Goal: Check status: Check status

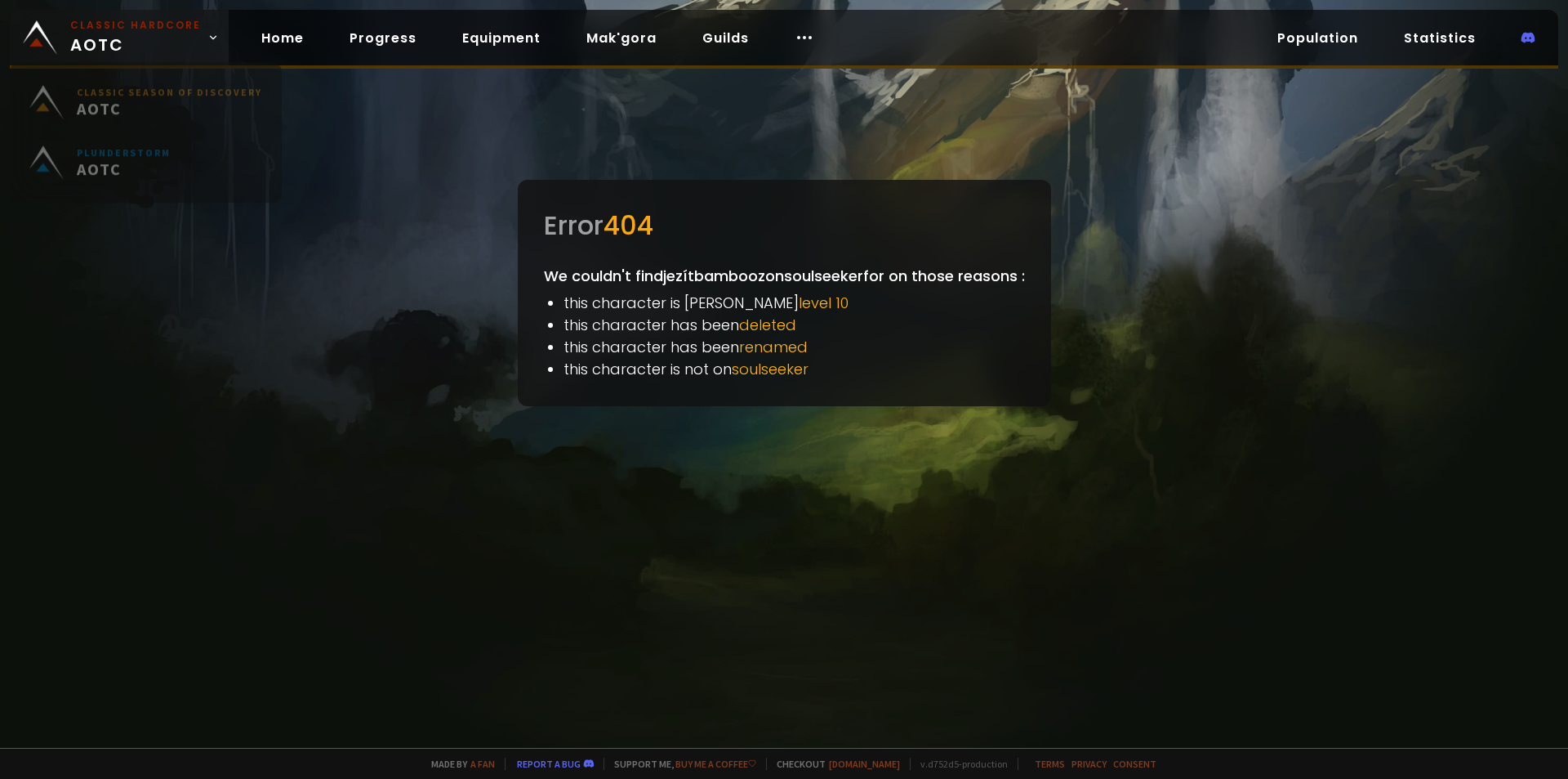
click at [145, 43] on span "Classic Hardcore AOTC" at bounding box center [135, 38] width 130 height 39
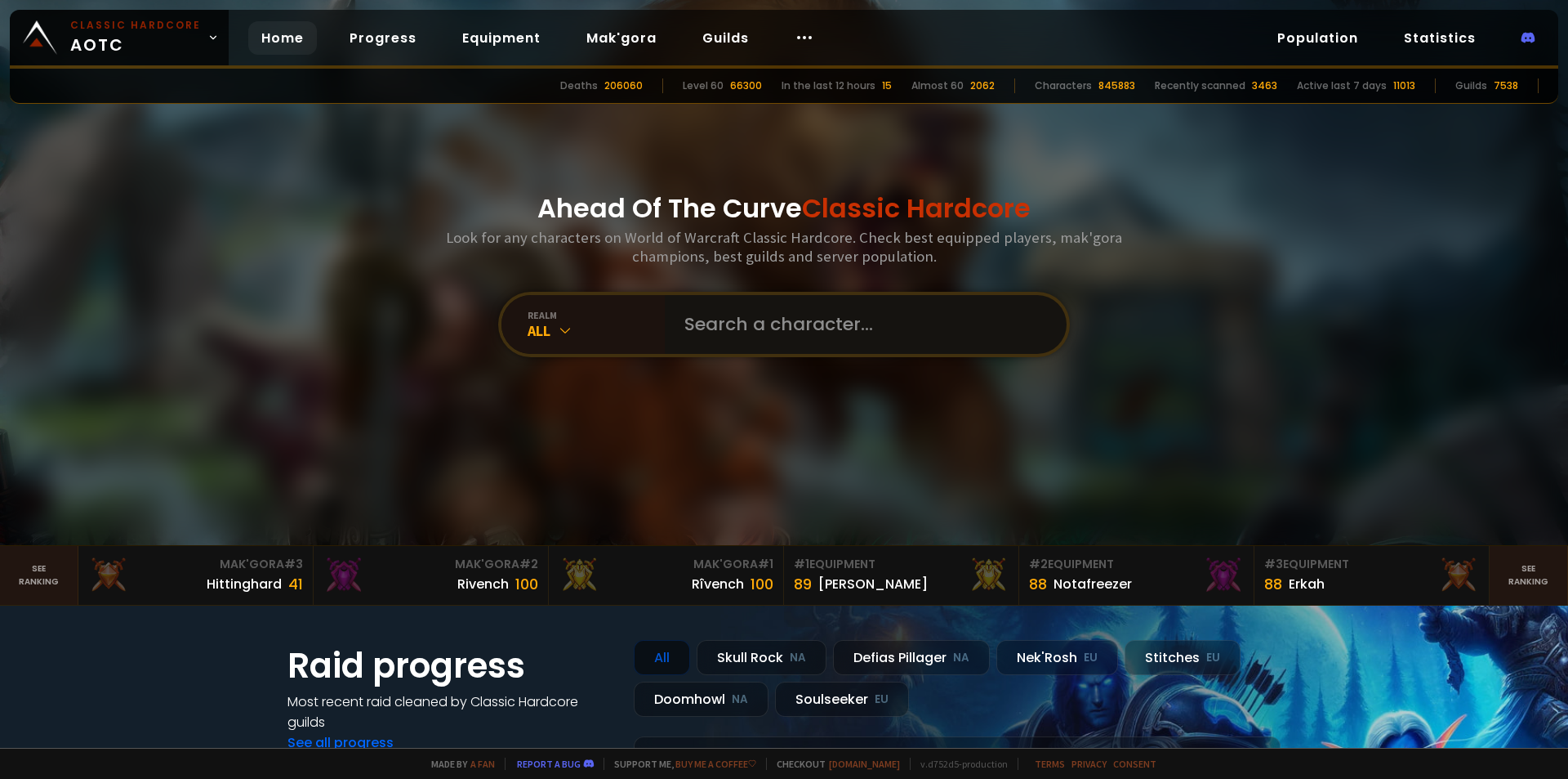
click at [772, 330] on input "text" at bounding box center [861, 324] width 372 height 59
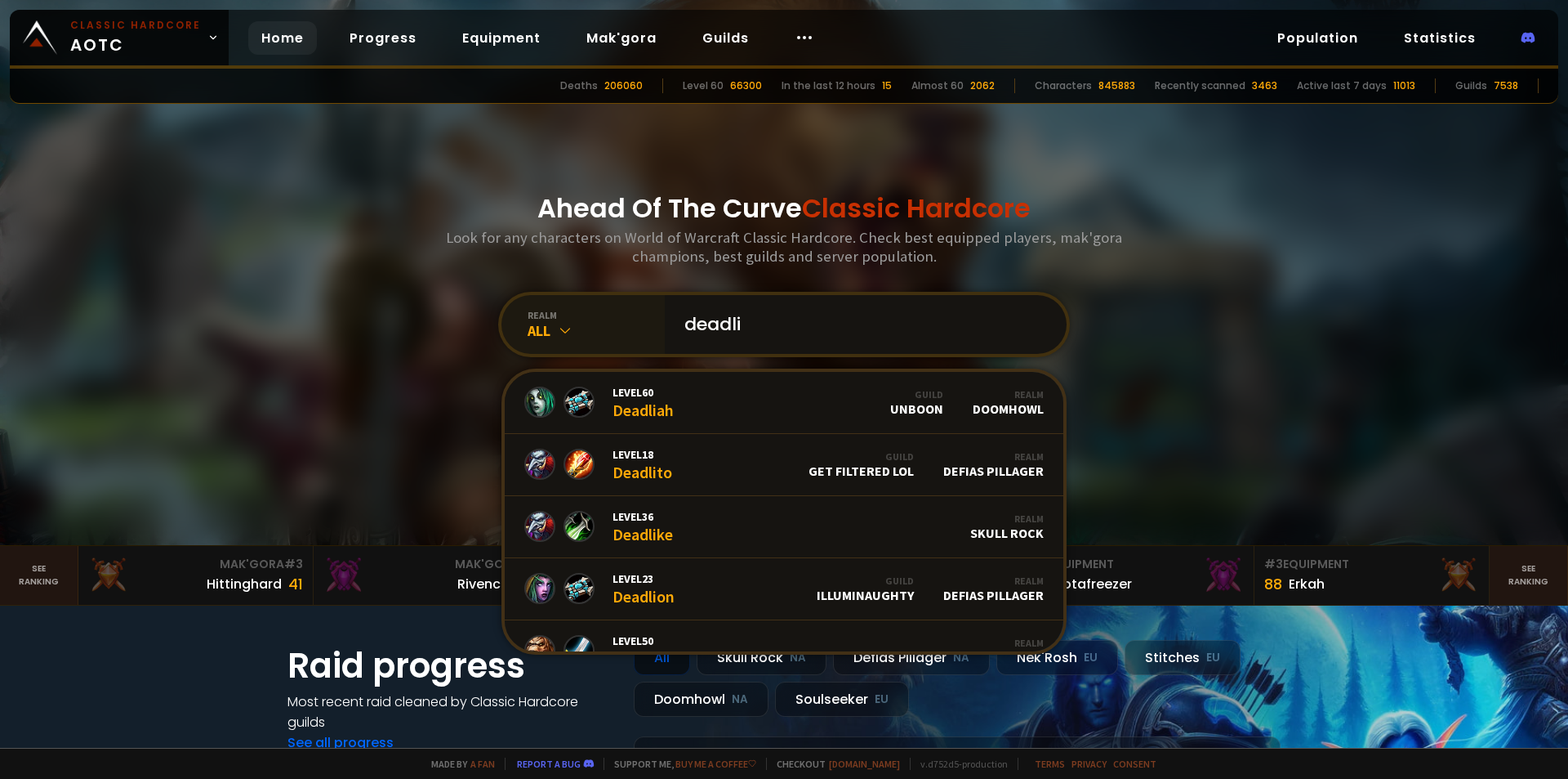
type input "deadli"
click at [557, 338] on icon at bounding box center [565, 330] width 16 height 16
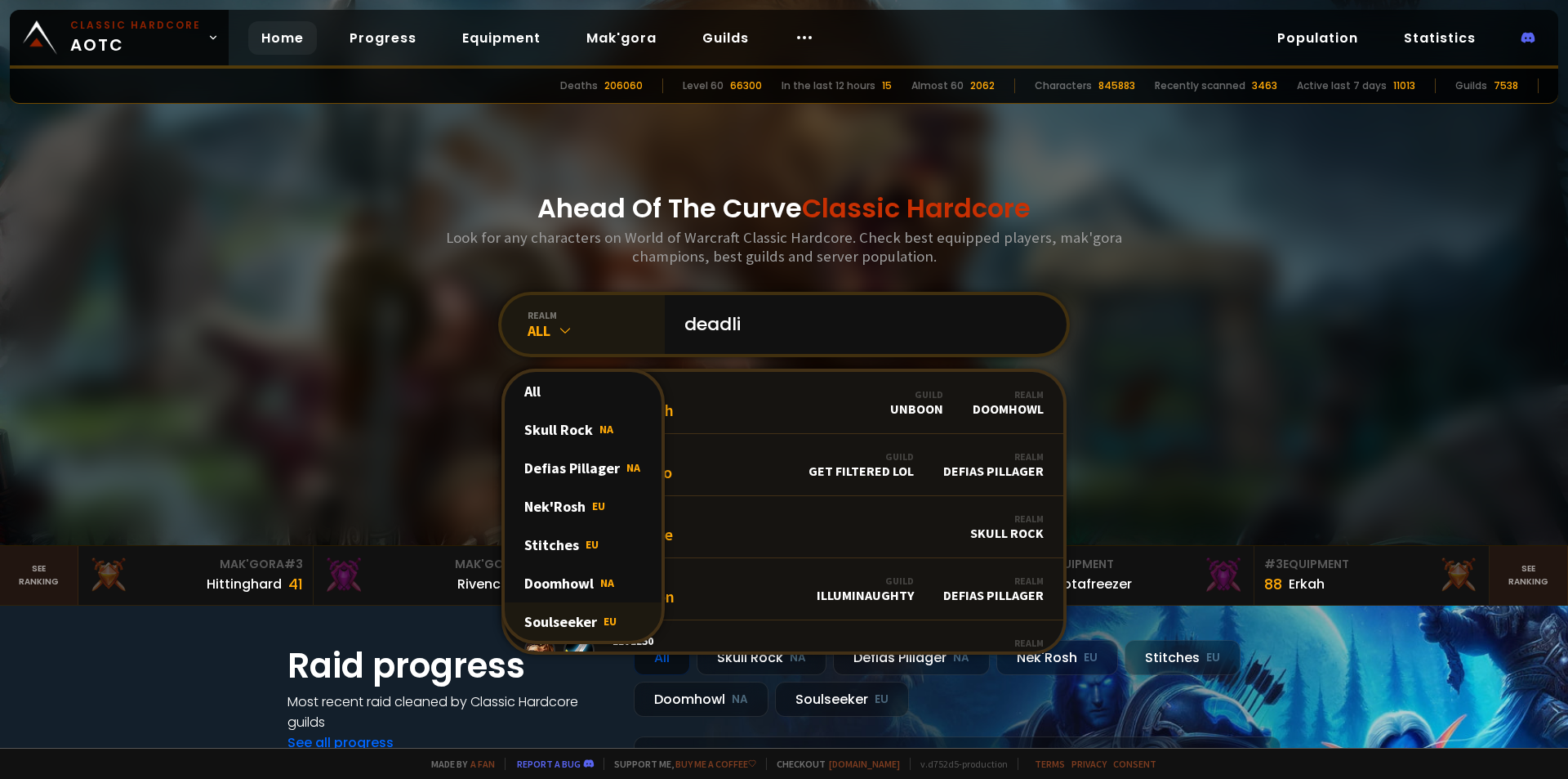
click at [603, 621] on span "EU" at bounding box center [609, 620] width 13 height 14
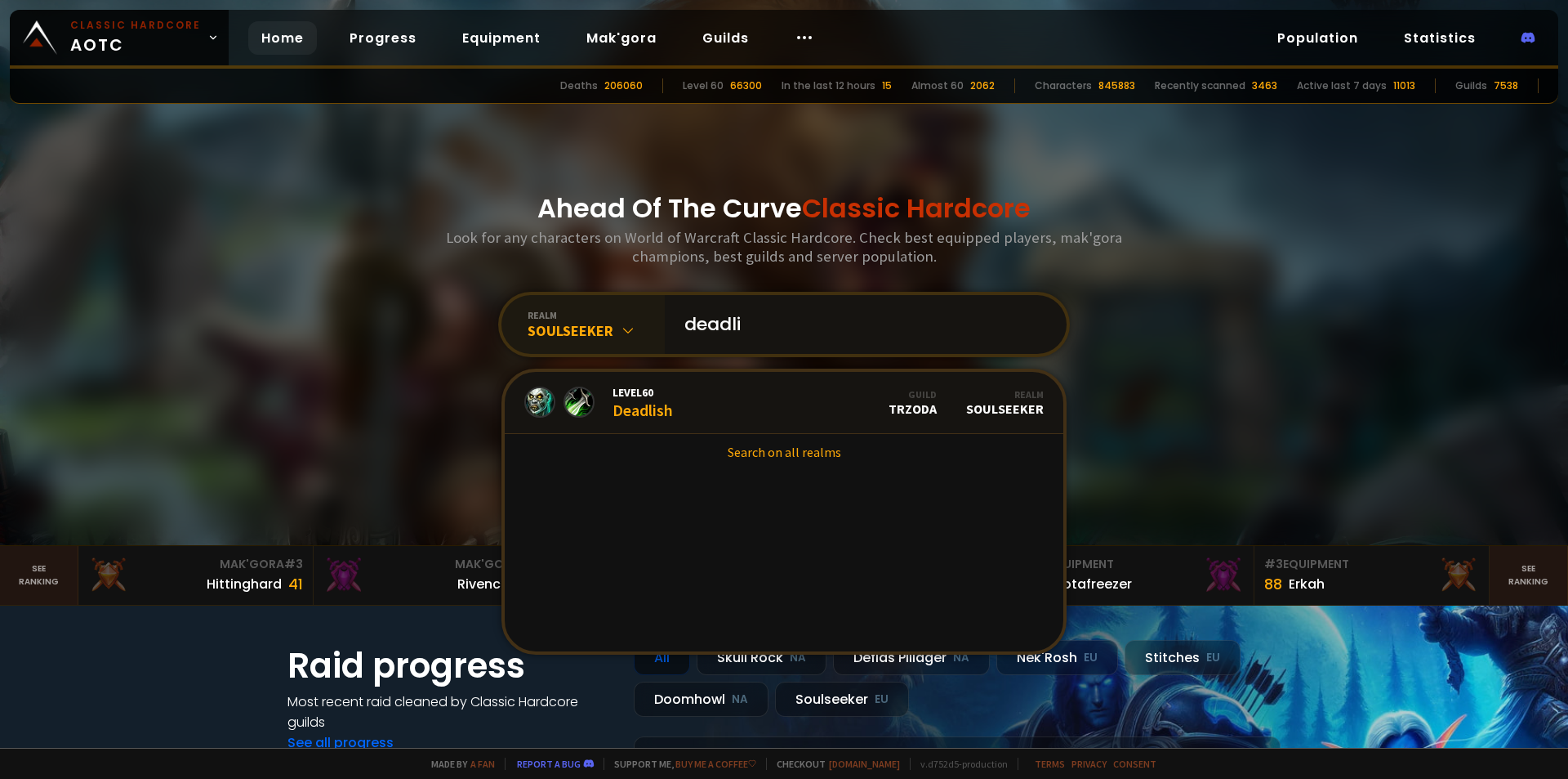
click at [775, 330] on input "deadli" at bounding box center [861, 324] width 372 height 59
click at [649, 401] on div "Level 60 Deadlish" at bounding box center [643, 401] width 61 height 35
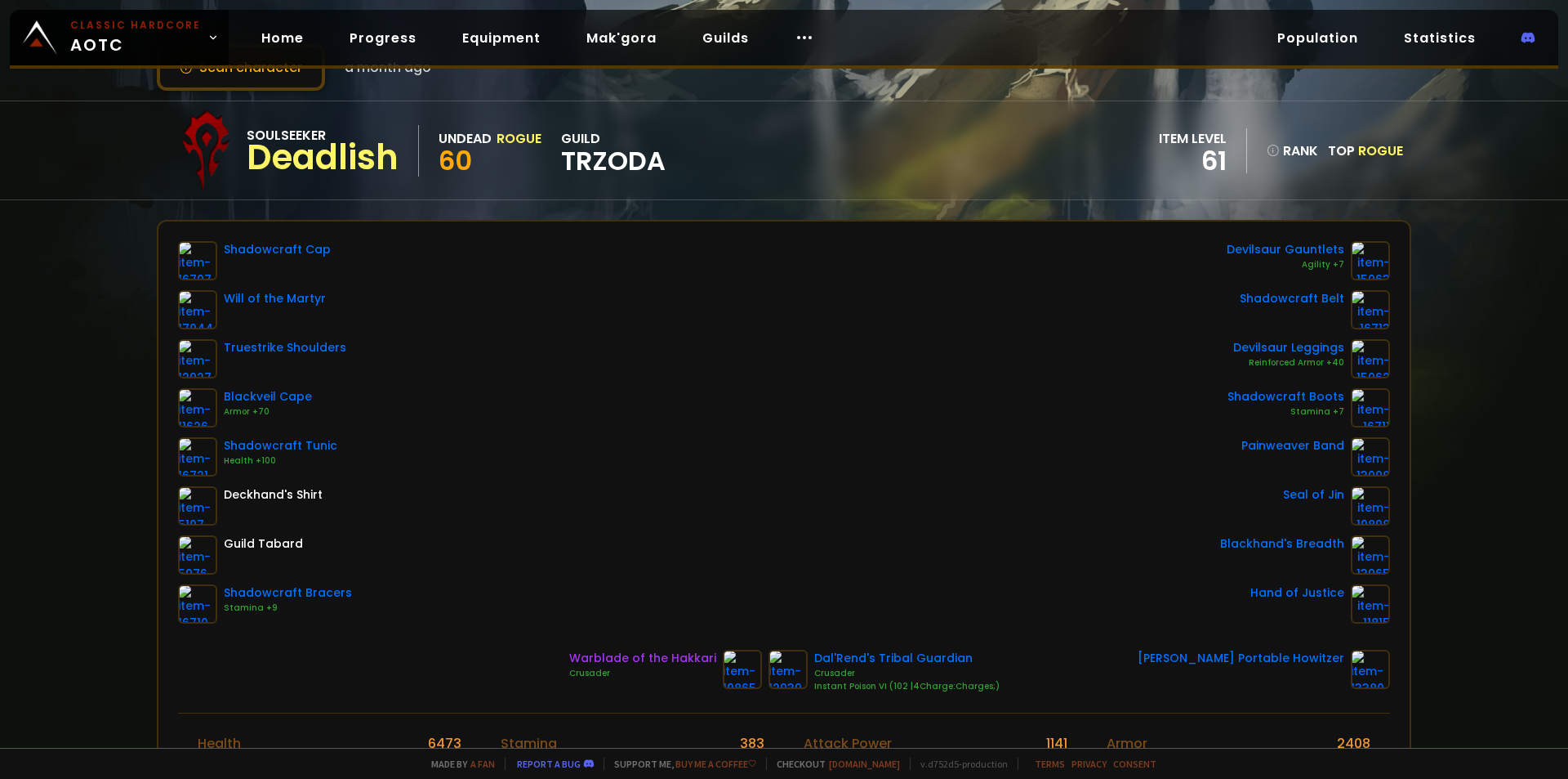
scroll to position [82, 0]
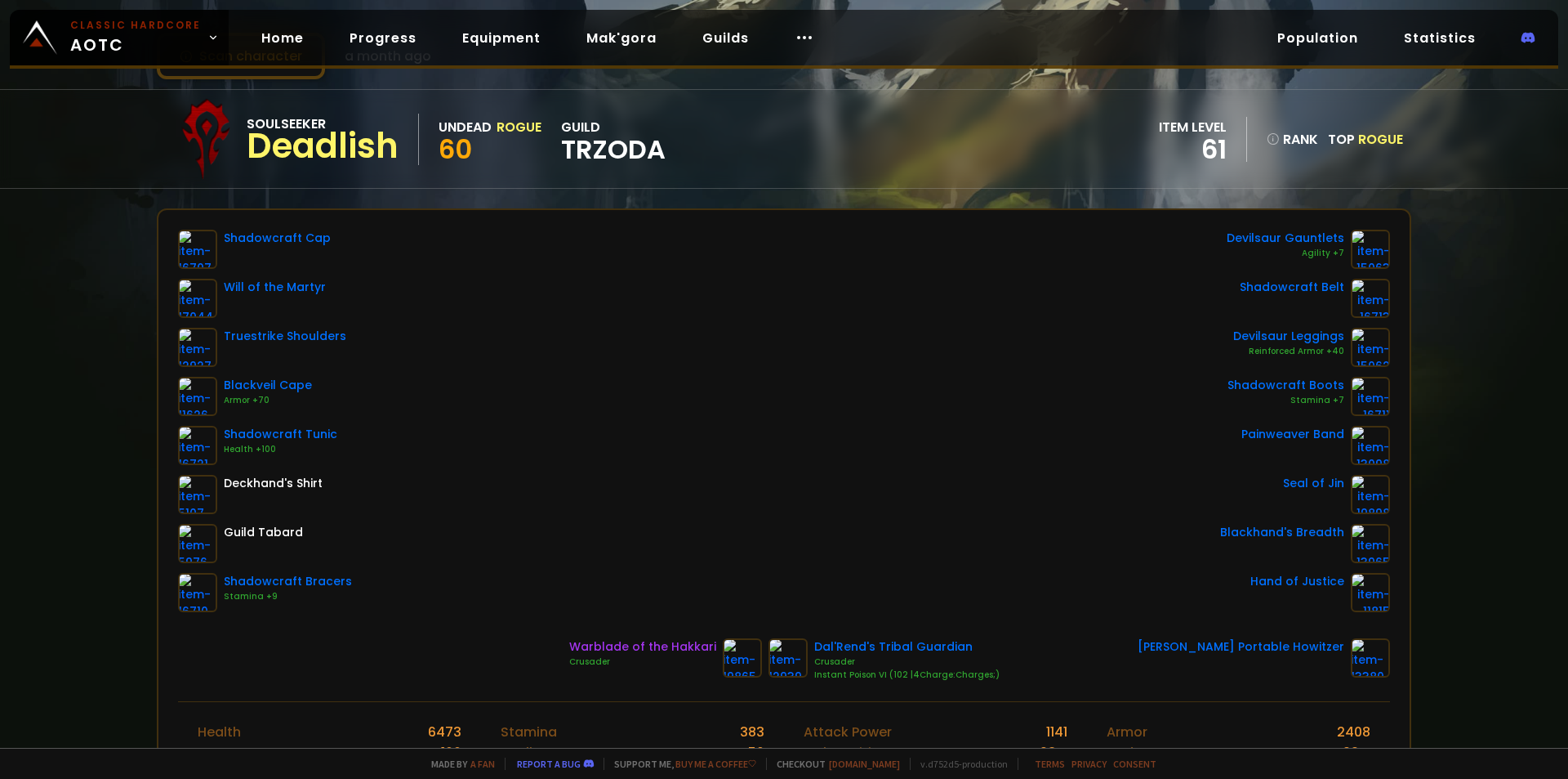
click at [752, 495] on div "Shadowcraft Cap Will of the Martyr Truestrike Shoulders Blackveil Cape Armor +7…" at bounding box center [784, 420] width 1213 height 383
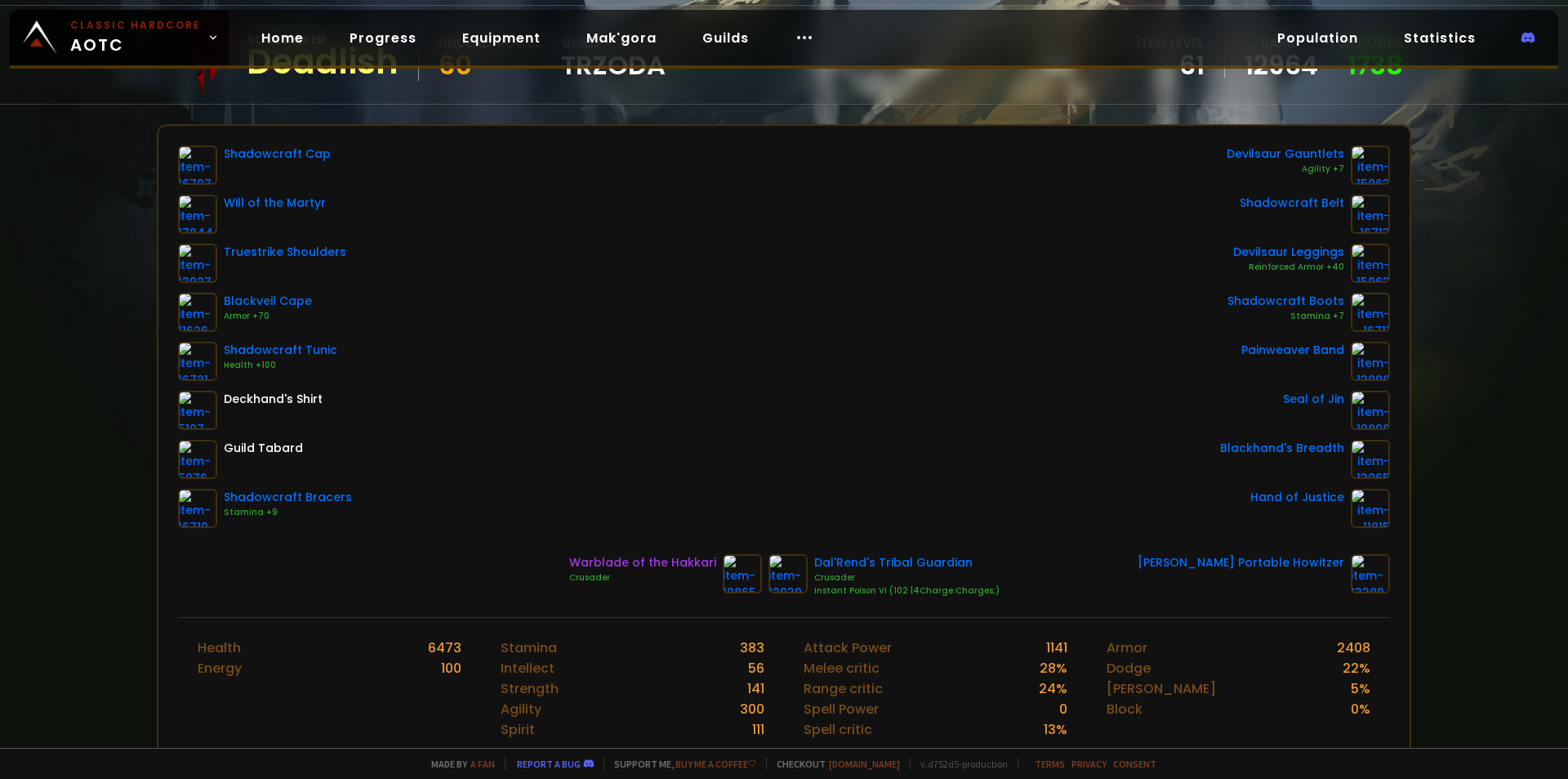
scroll to position [0, 0]
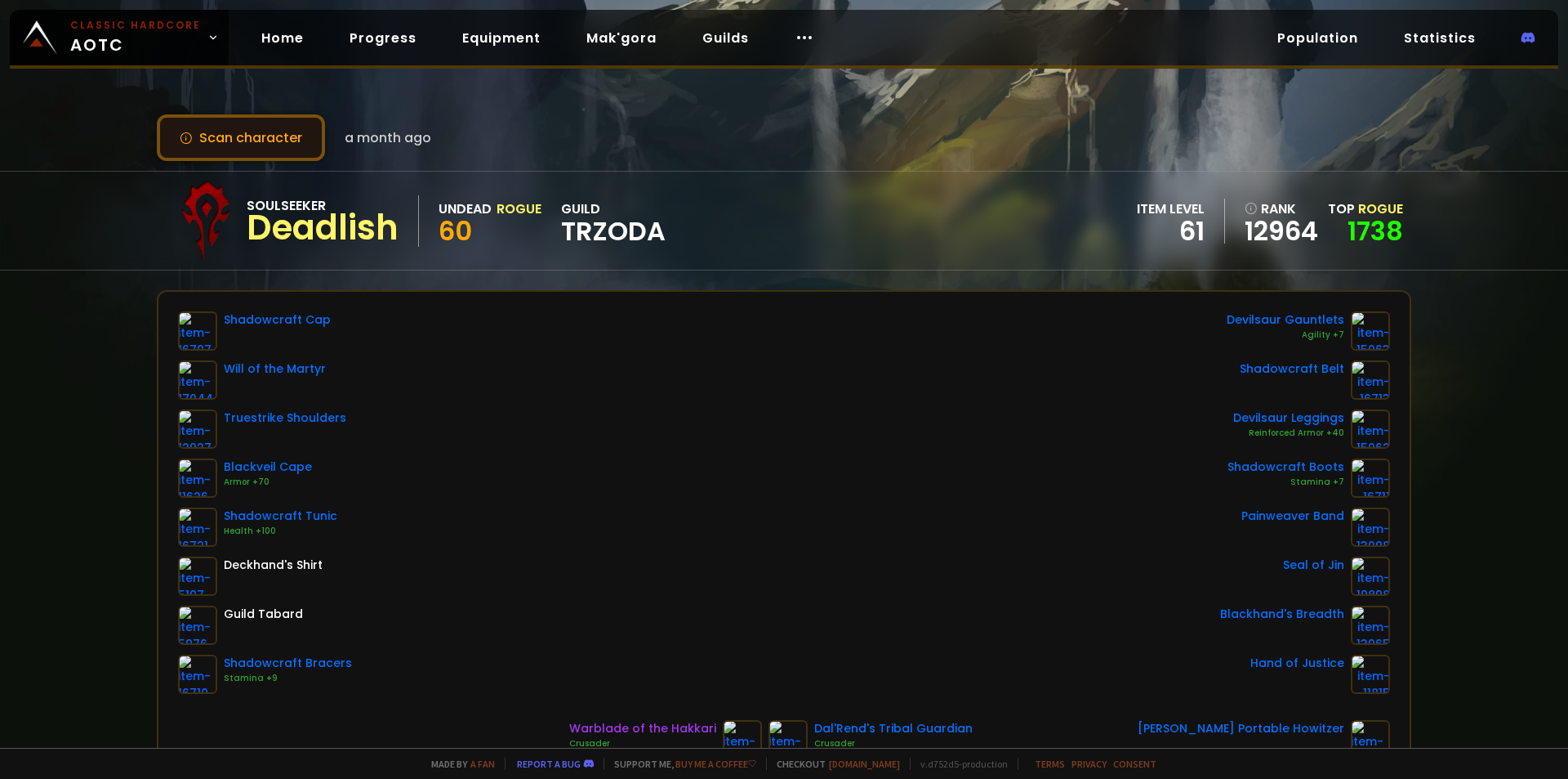
click at [245, 128] on button "Scan character" at bounding box center [240, 137] width 168 height 47
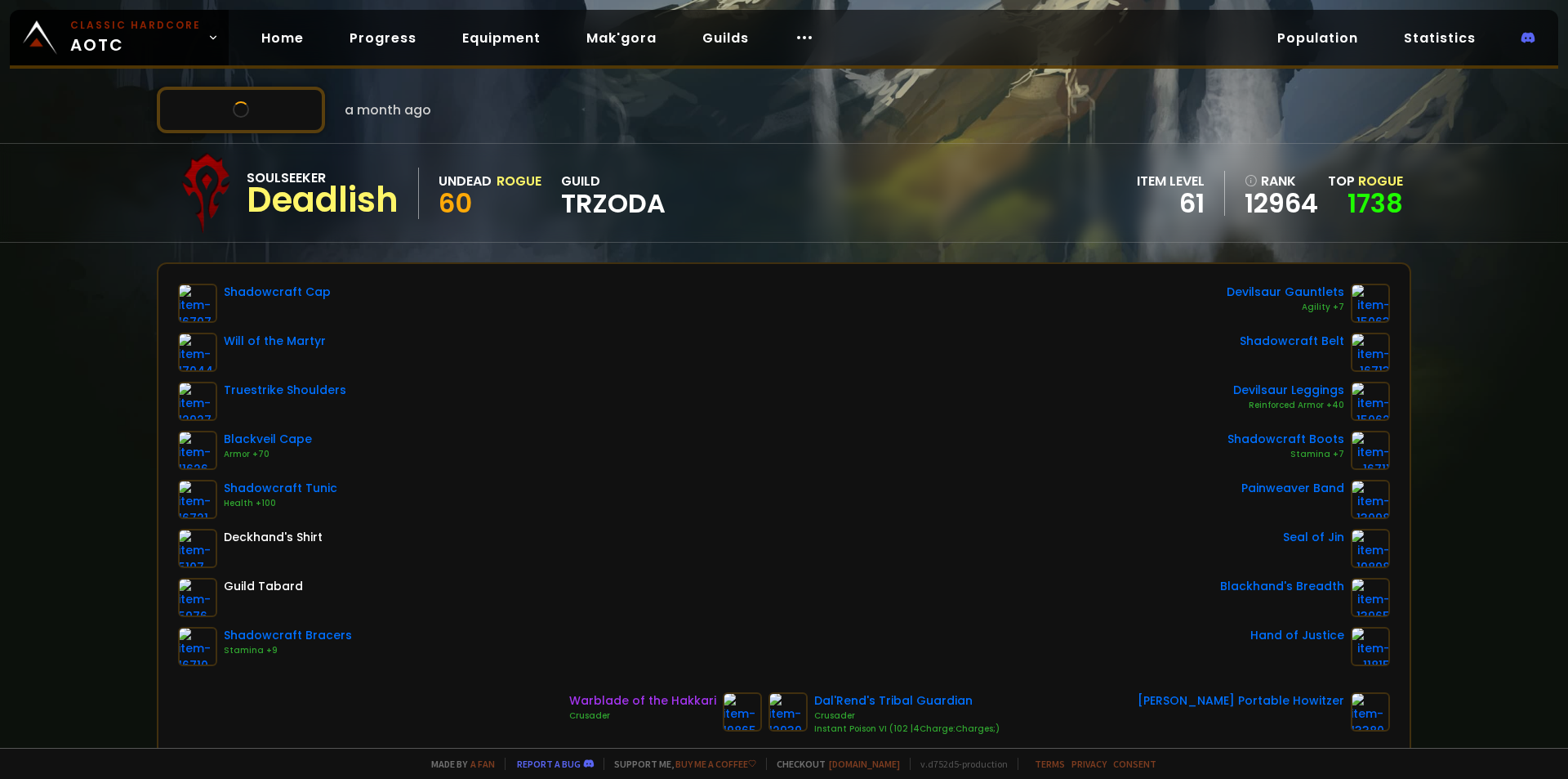
scroll to position [164, 0]
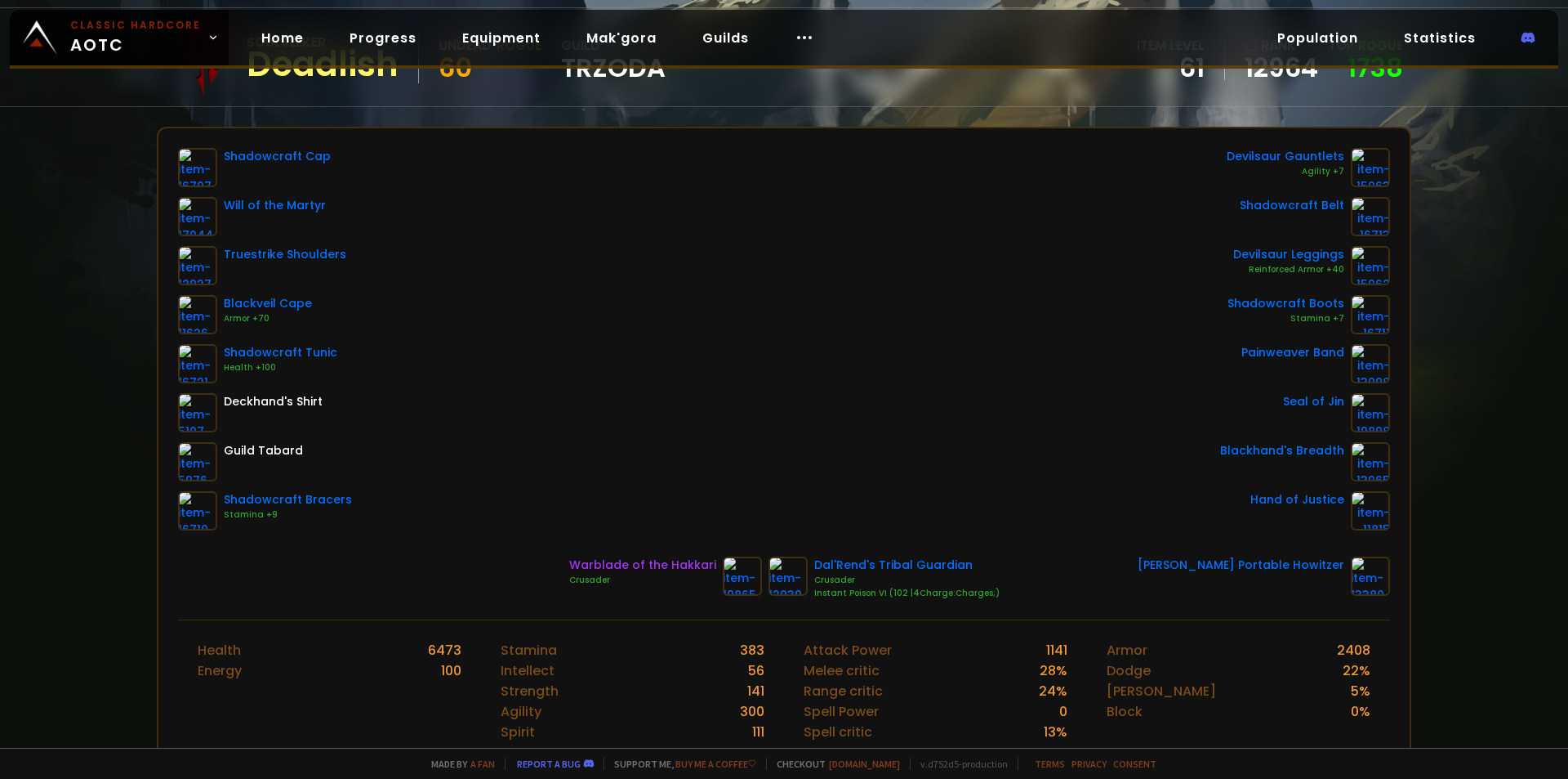
click at [573, 306] on div "Shadowcraft Cap Will of the Martyr Truestrike Shoulders Blackveil Cape Armor +7…" at bounding box center [784, 339] width 1213 height 383
click at [746, 353] on div "Shadowcraft Cap Will of the Martyr Truestrike Shoulders Blackveil Cape Armor +7…" at bounding box center [784, 339] width 1213 height 383
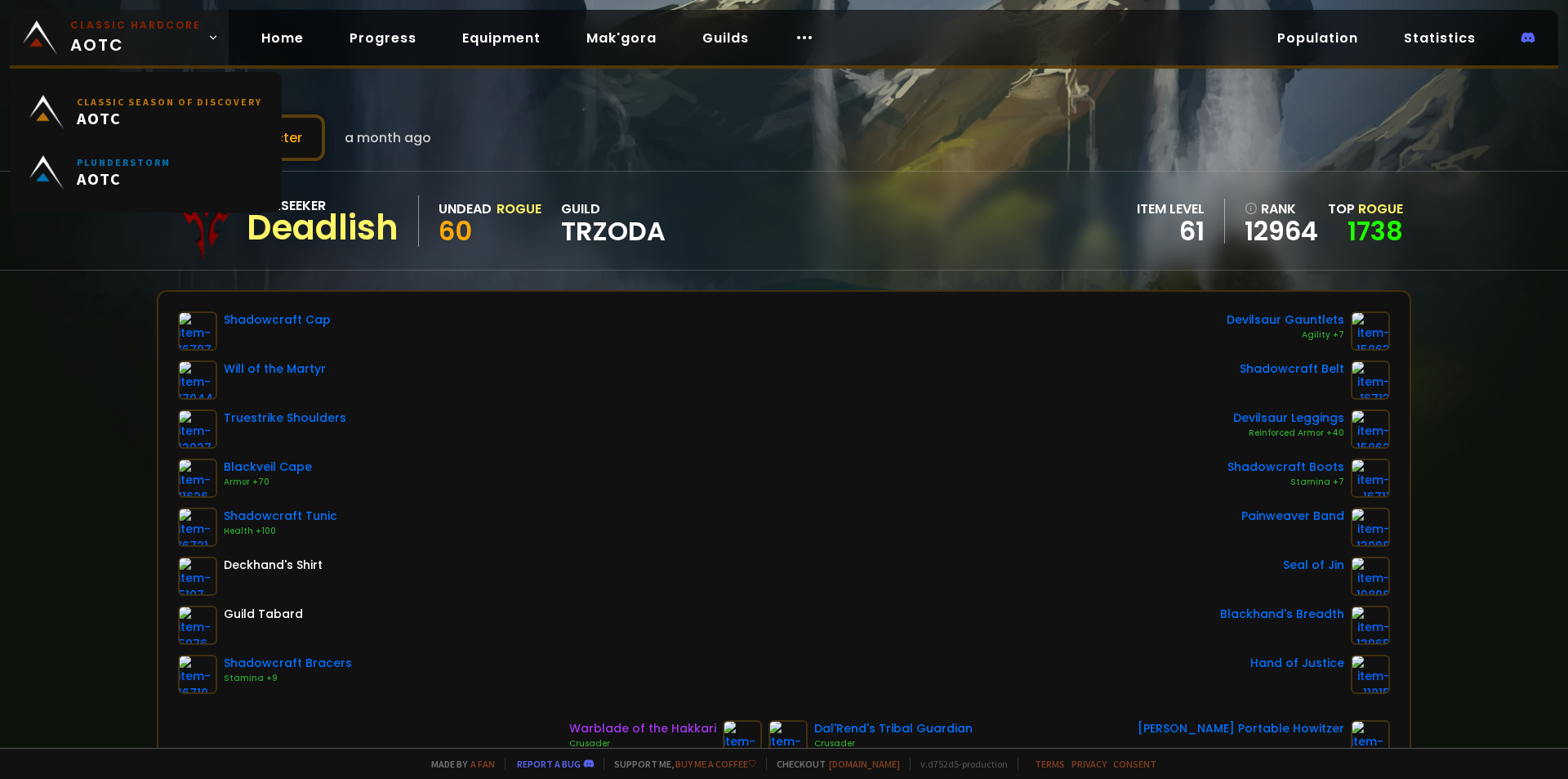
click at [107, 36] on span "Classic Hardcore AOTC" at bounding box center [135, 38] width 130 height 39
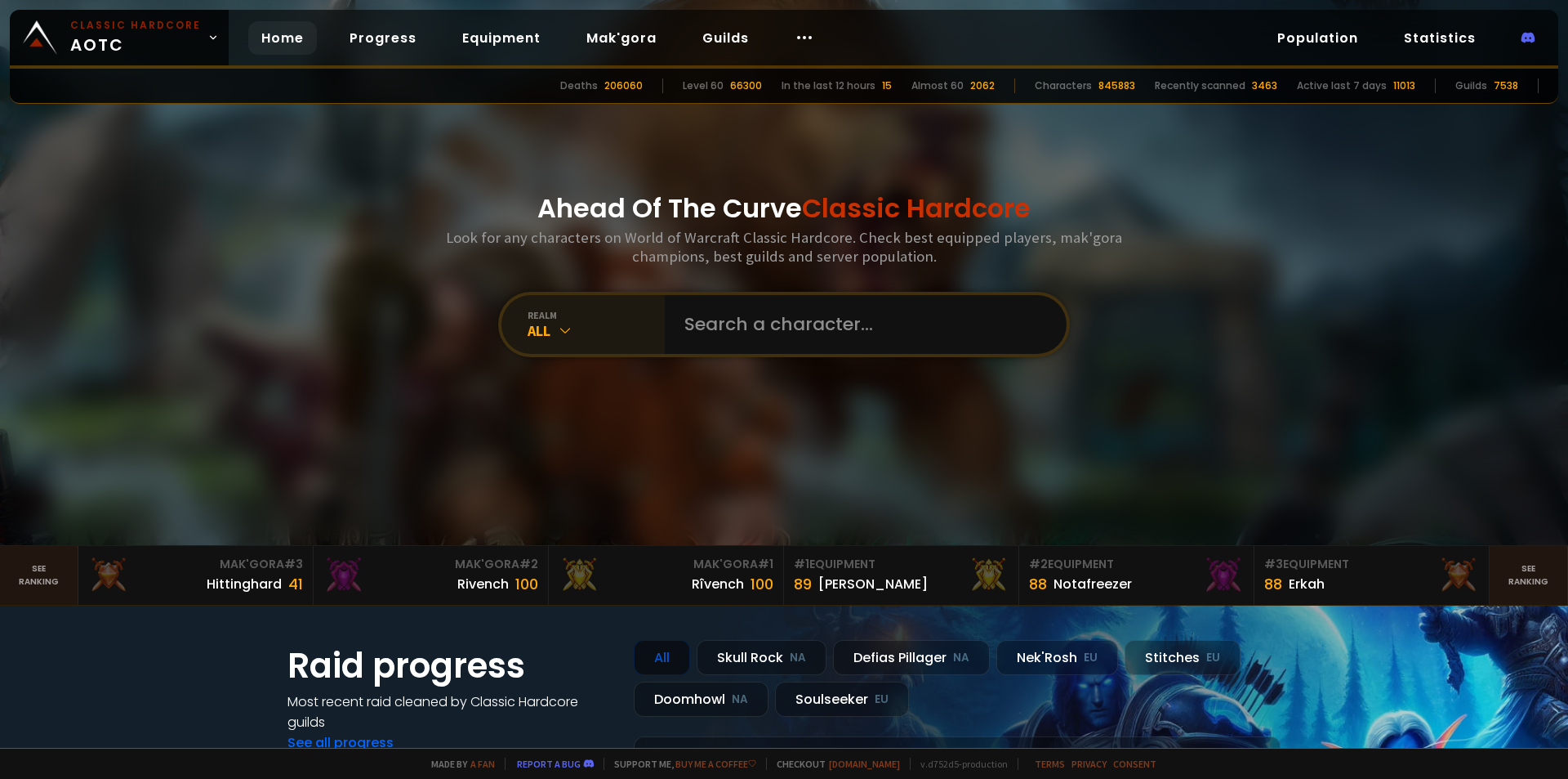
click at [549, 321] on div "All" at bounding box center [596, 331] width 137 height 19
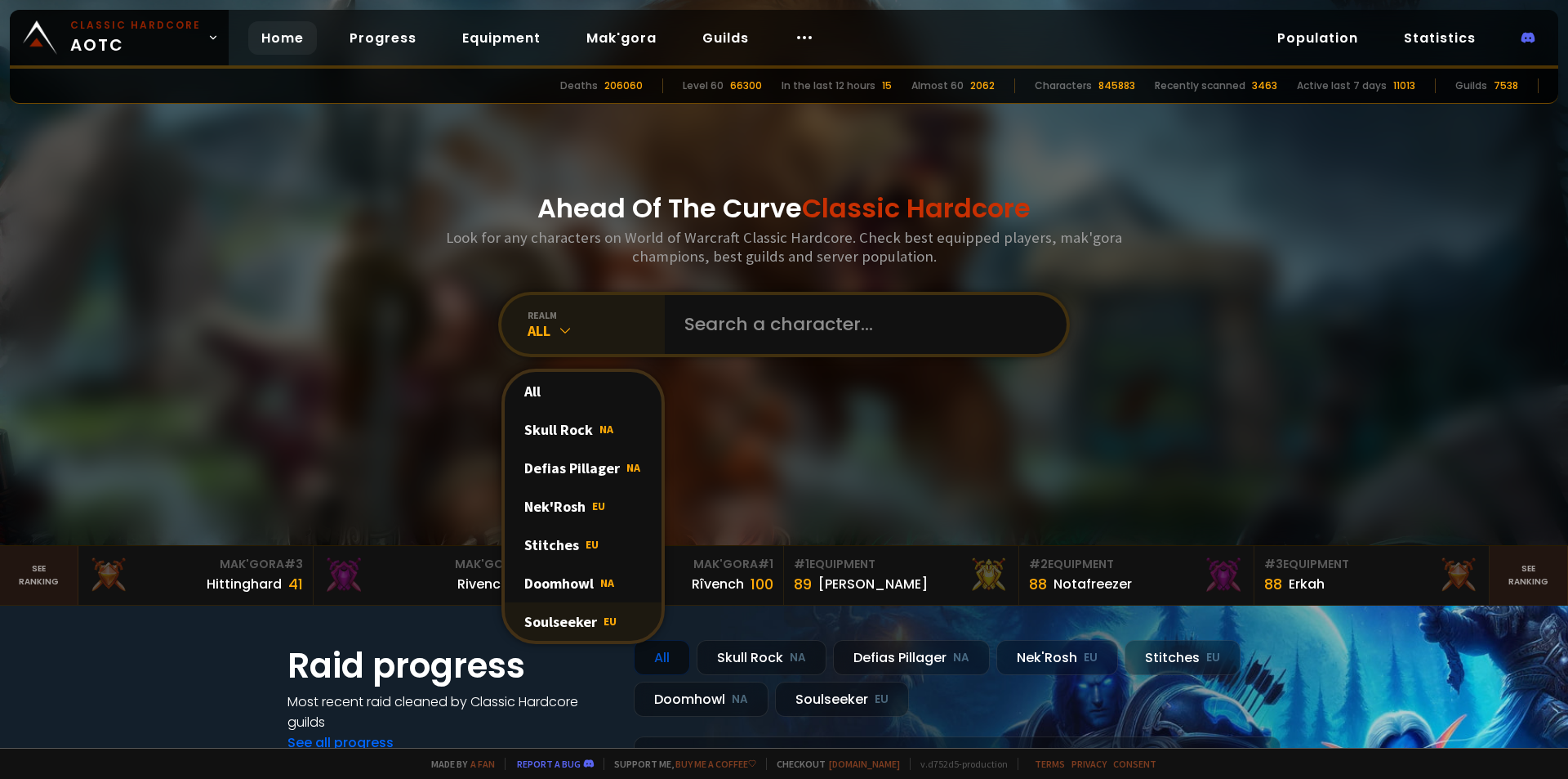
click at [591, 615] on div "Soulseeker EU" at bounding box center [583, 620] width 157 height 38
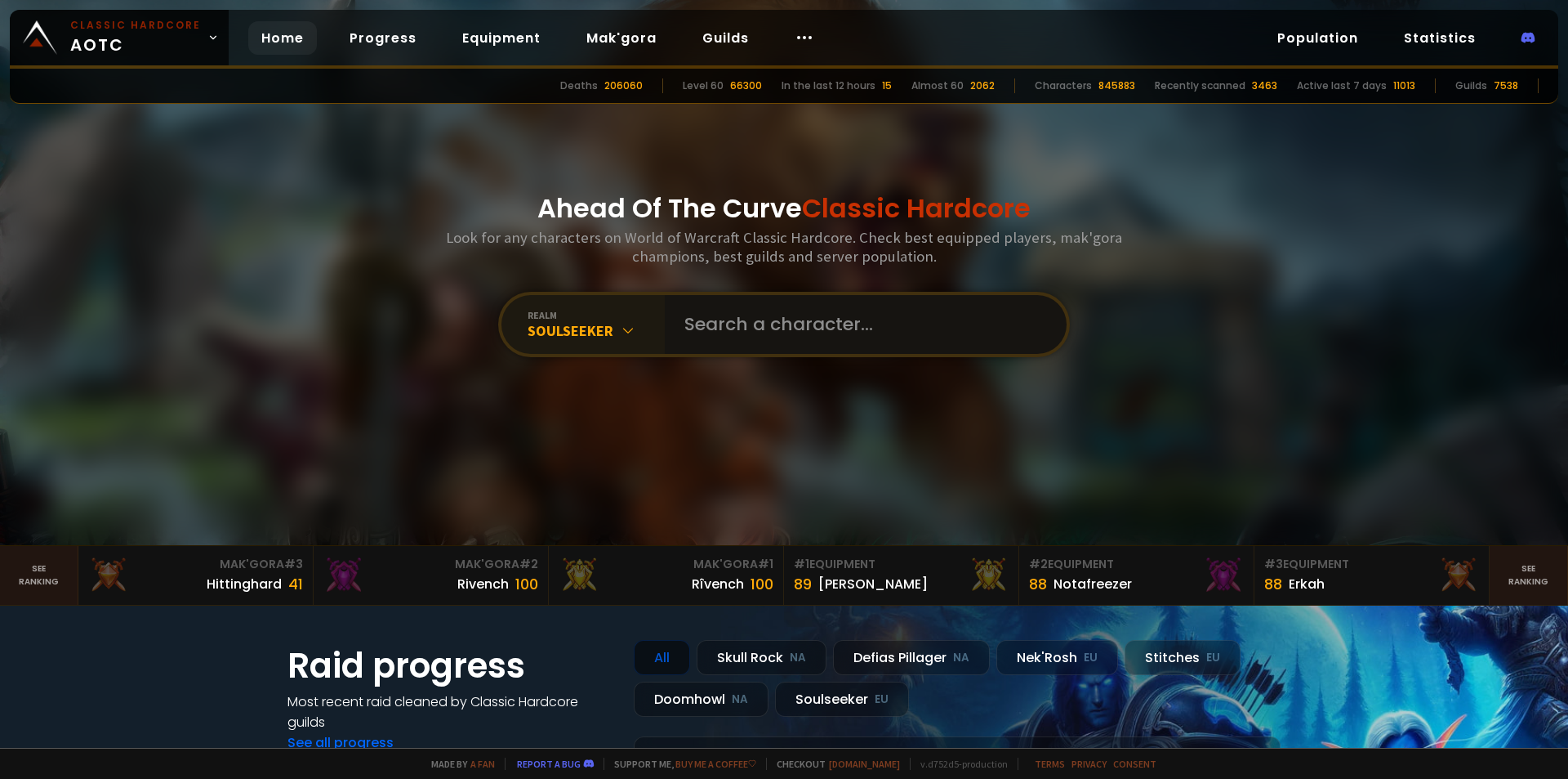
click at [779, 343] on input "text" at bounding box center [861, 324] width 372 height 59
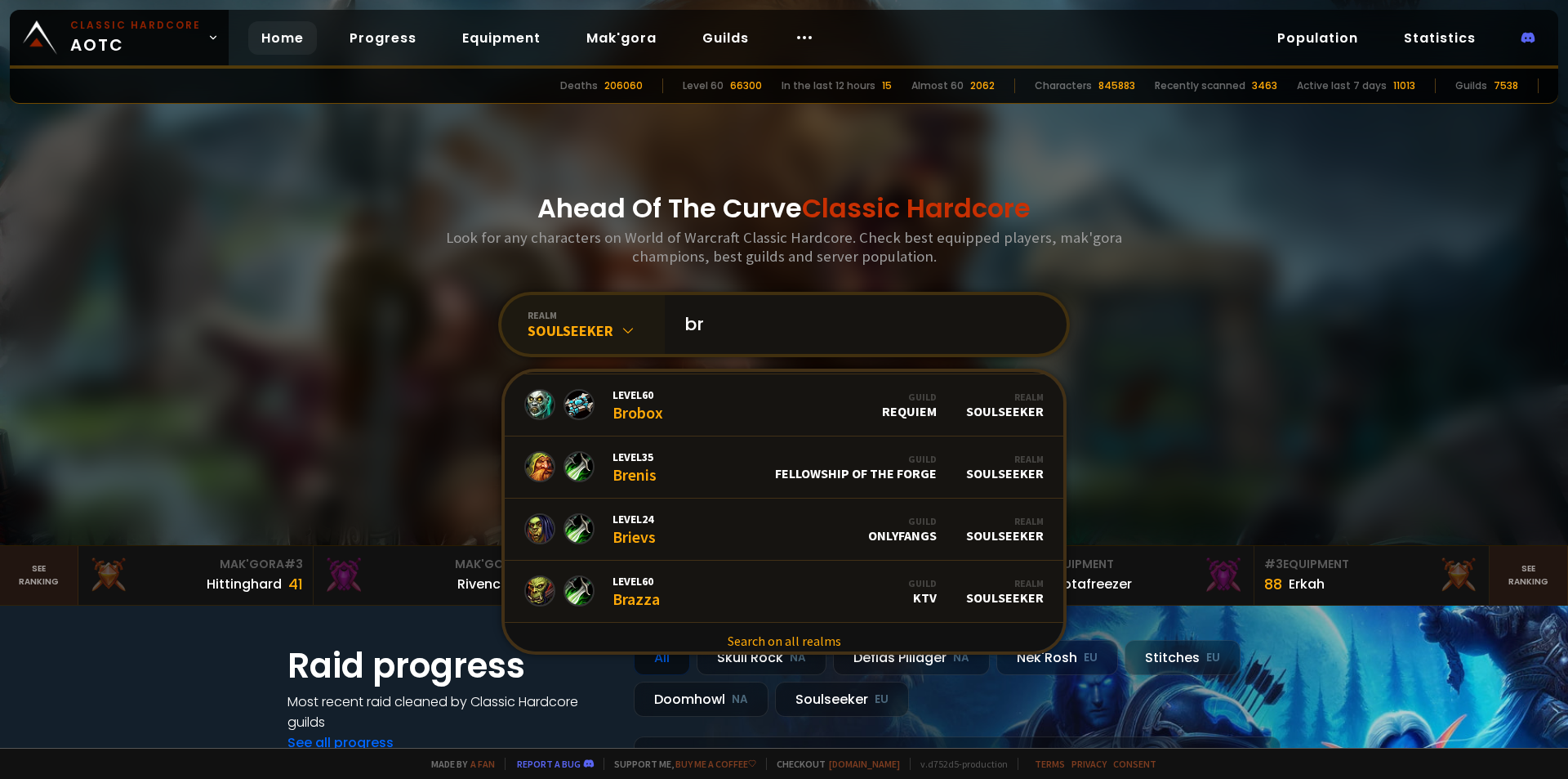
scroll to position [998, 0]
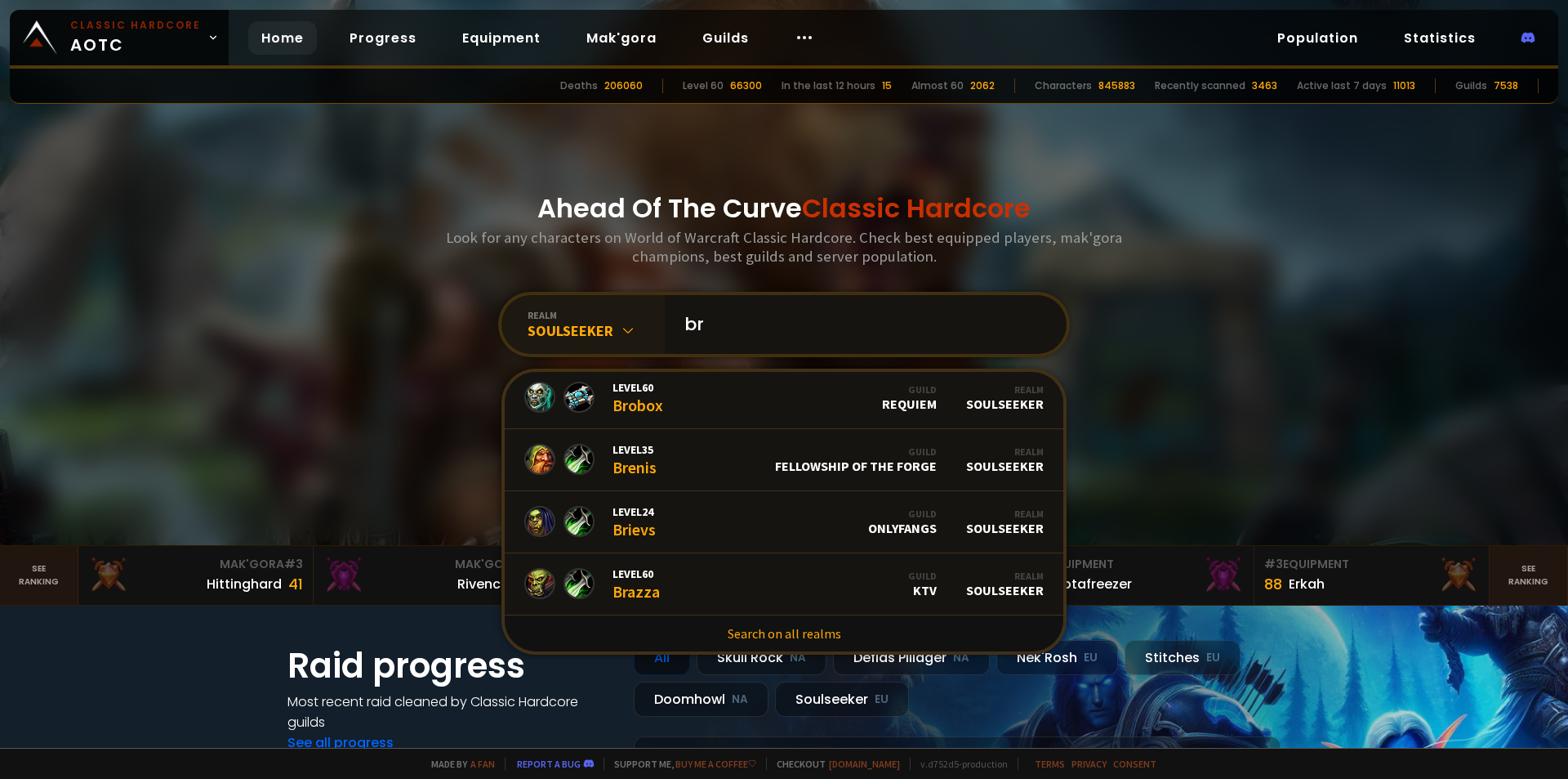
drag, startPoint x: 633, startPoint y: 324, endPoint x: 623, endPoint y: 360, distance: 37.4
click at [608, 332] on div "realm Soulseeker br Level 60 Brr Guild Nihilum Realm Soulseeker Level 60 Brex G…" at bounding box center [784, 324] width 572 height 66
paste input "Brätricek("
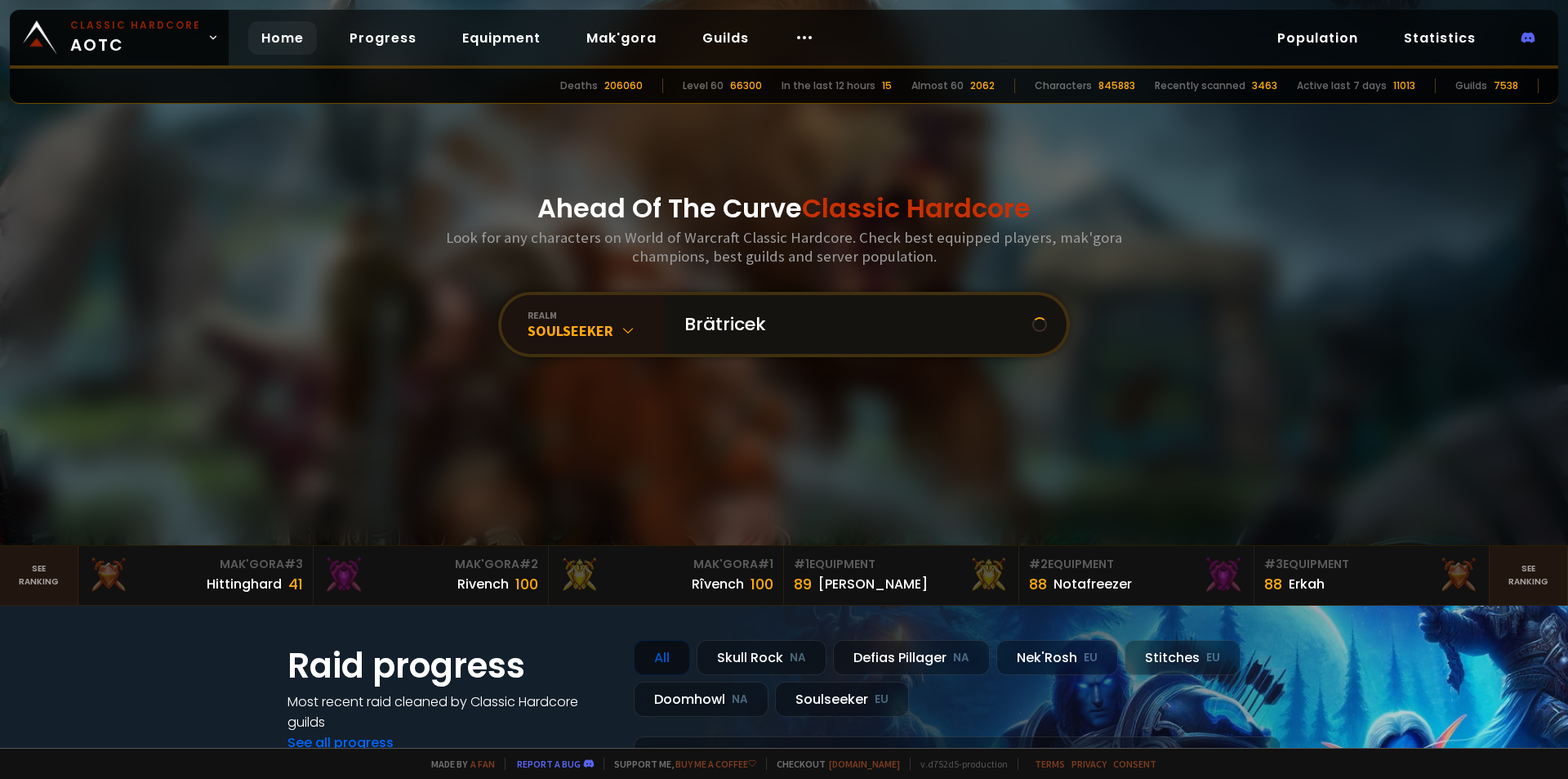
scroll to position [0, 0]
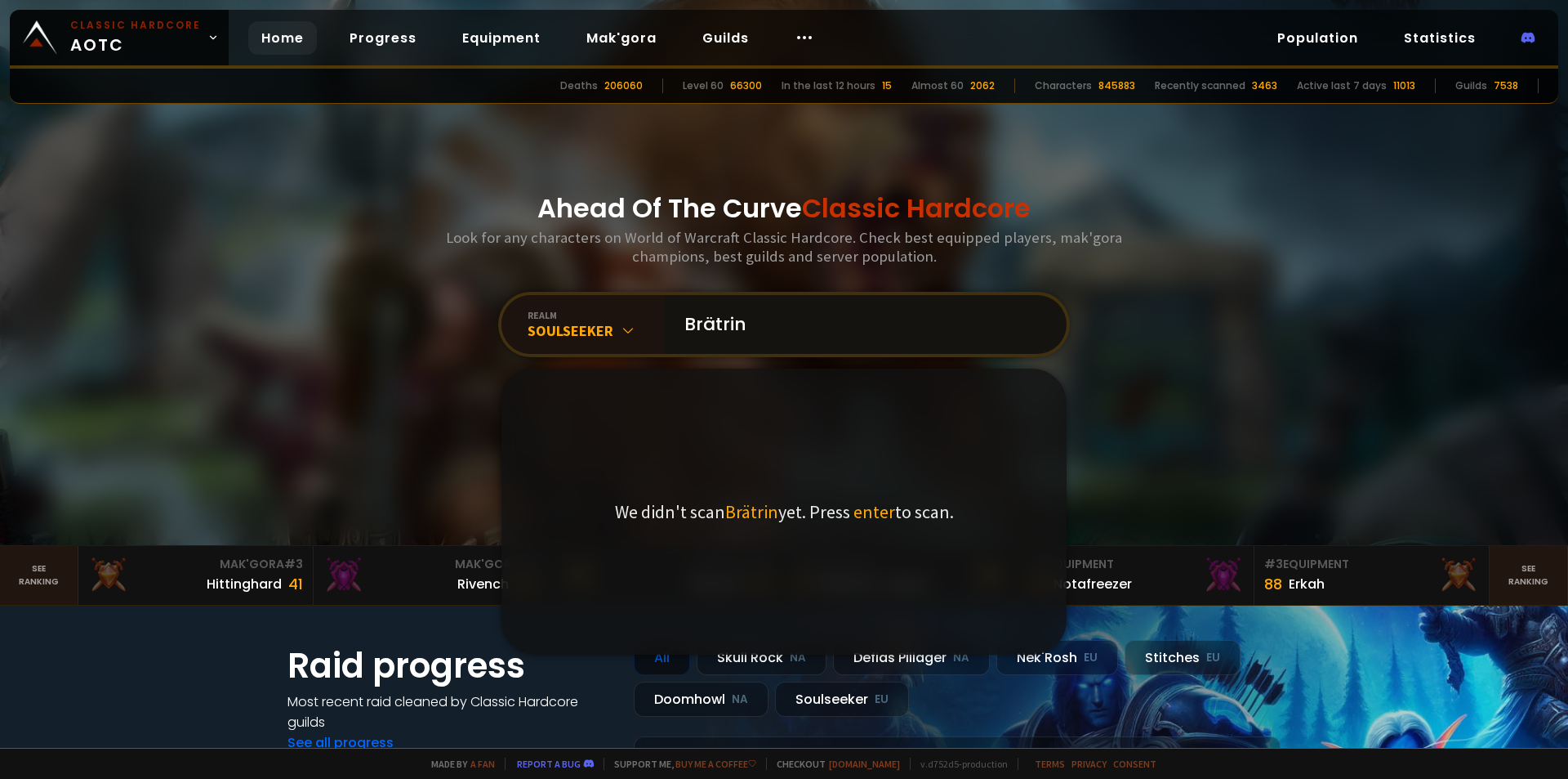
type input "Brätri"
click at [450, 368] on div "Ahead Of The Curve Classic Hardcore Look for any characters on World of Warcraf…" at bounding box center [784, 272] width 984 height 545
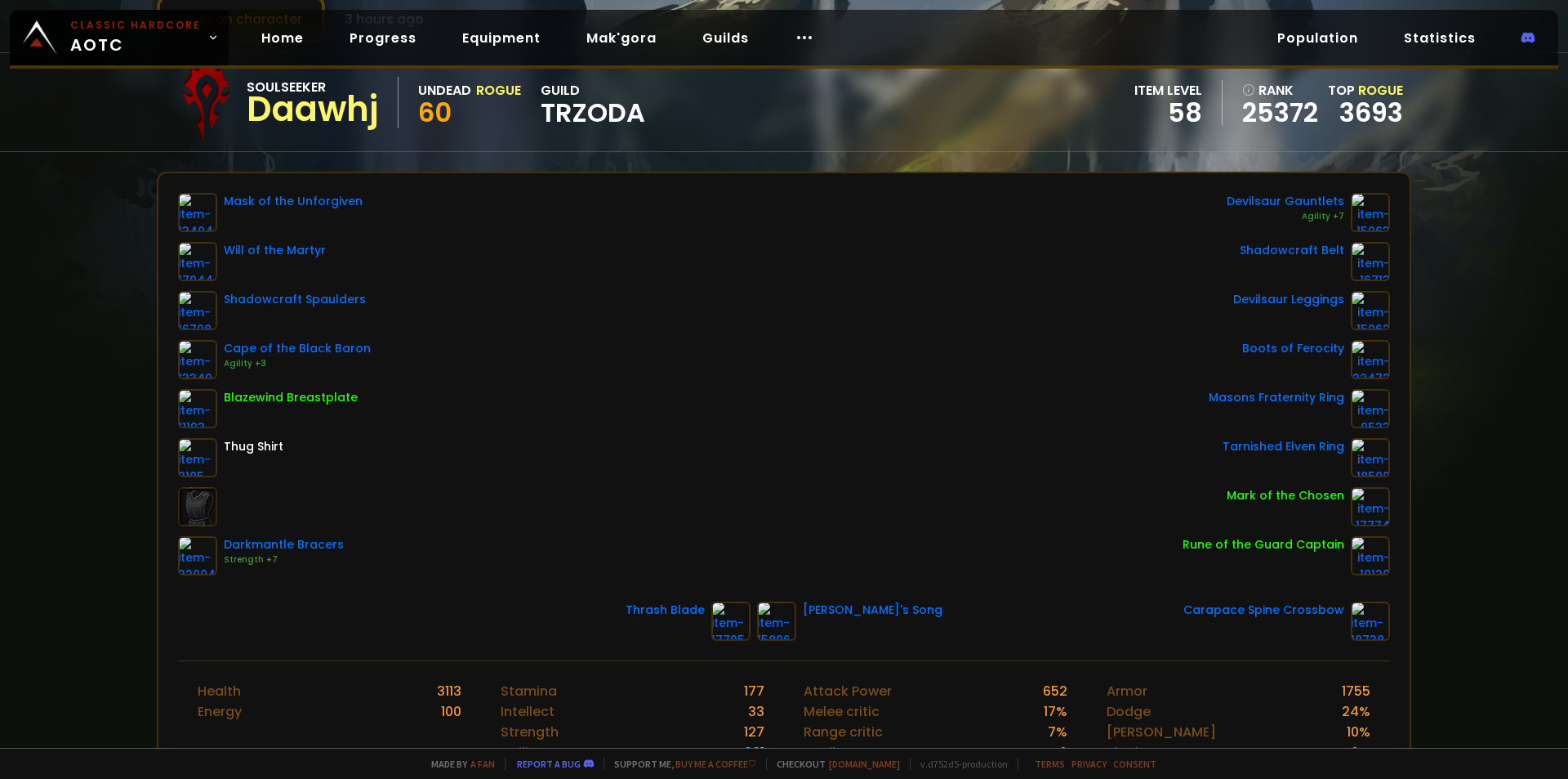
scroll to position [108, 0]
